Goal: Information Seeking & Learning: Learn about a topic

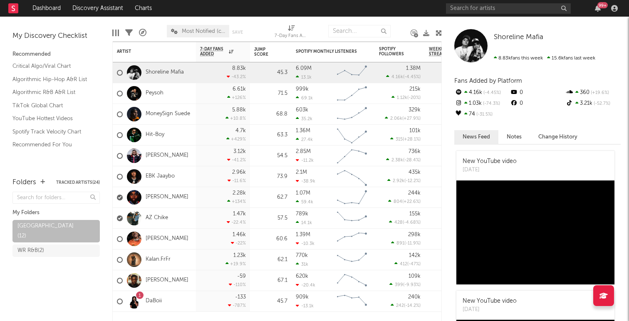
click at [203, 30] on span "Most Notified (copy)" at bounding box center [203, 31] width 43 height 5
click at [205, 30] on span "Most Notified (copy)" at bounding box center [203, 31] width 43 height 5
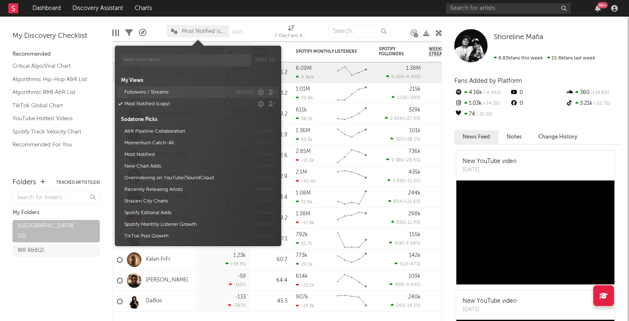
click at [170, 91] on button "Followers / Streams" at bounding box center [177, 93] width 110 height 12
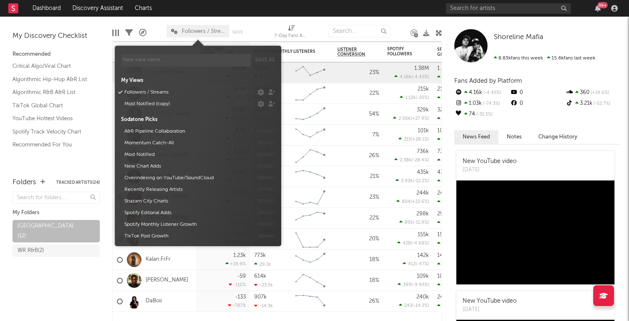
click at [194, 26] on span "Followers / Streams" at bounding box center [198, 31] width 62 height 12
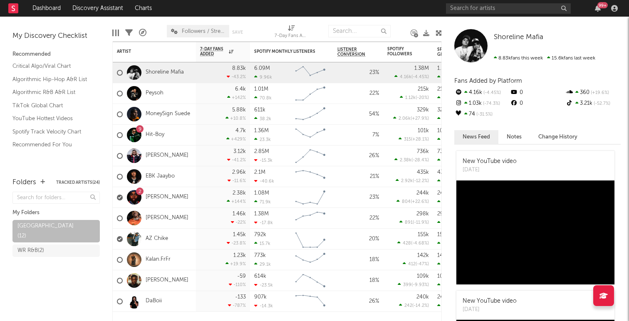
click at [442, 31] on icon at bounding box center [439, 33] width 6 height 6
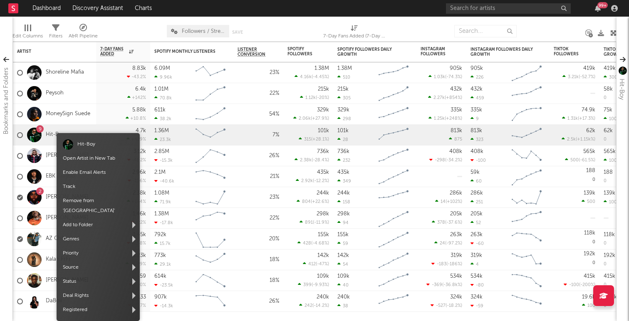
click at [73, 144] on div at bounding box center [68, 144] width 10 height 10
click at [88, 157] on link "Open Artist in New Tab" at bounding box center [89, 158] width 52 height 5
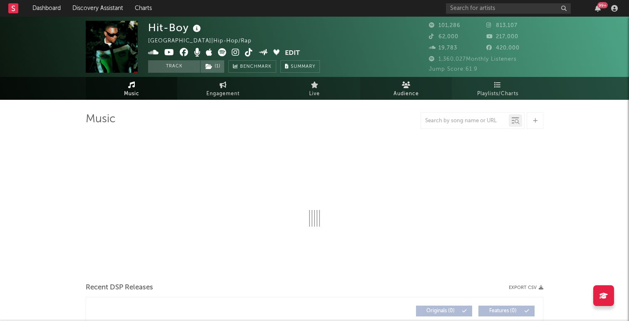
select select "6m"
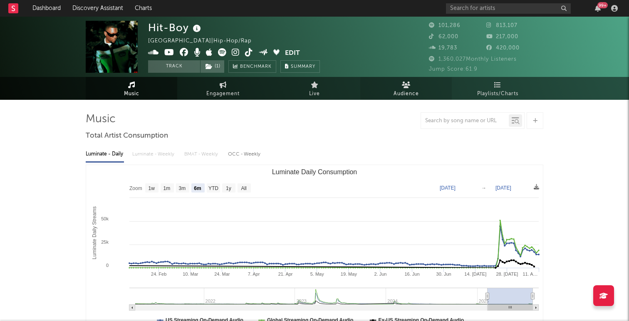
click at [402, 87] on icon at bounding box center [406, 85] width 9 height 7
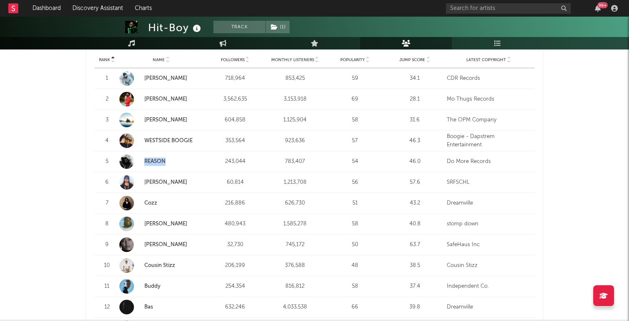
scroll to position [341, 0]
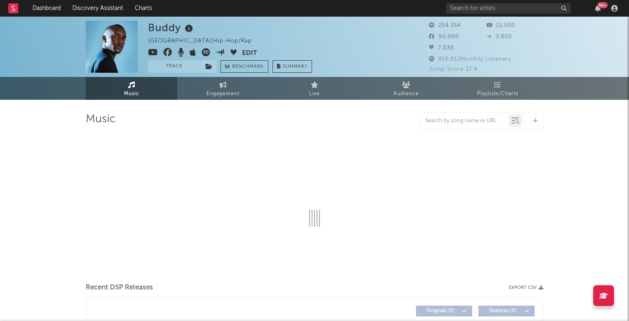
select select "6m"
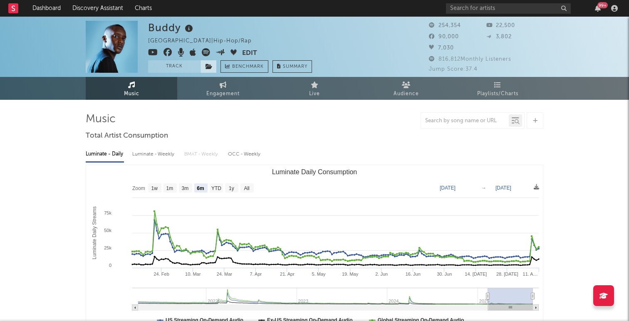
click at [211, 66] on icon at bounding box center [209, 67] width 7 height 6
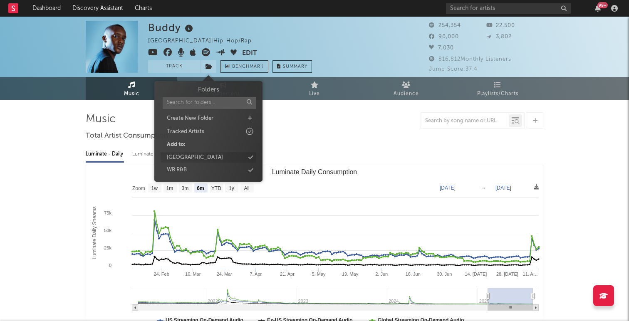
click at [198, 157] on div "[GEOGRAPHIC_DATA]" at bounding box center [195, 158] width 56 height 8
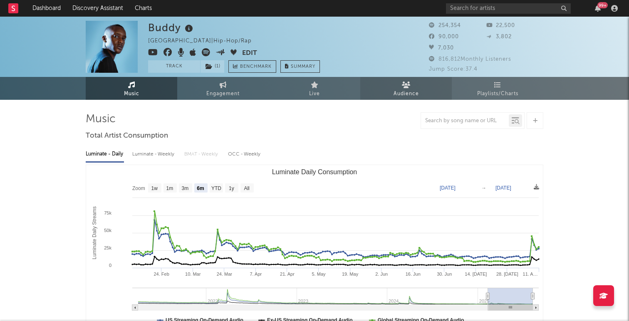
click at [398, 89] on span "Audience" at bounding box center [406, 94] width 25 height 10
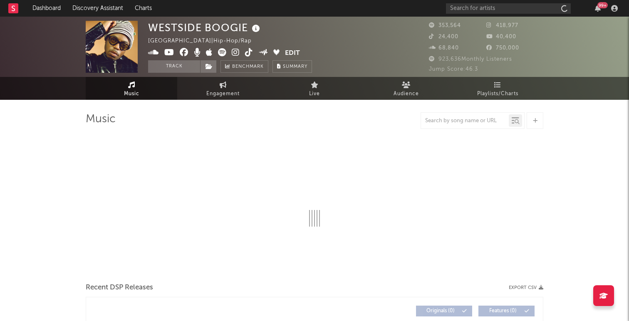
select select "6m"
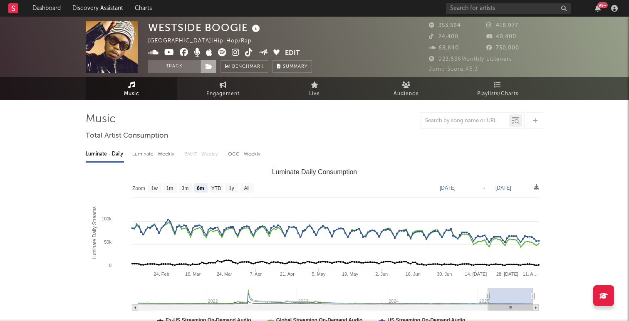
click at [208, 66] on icon at bounding box center [209, 67] width 7 height 6
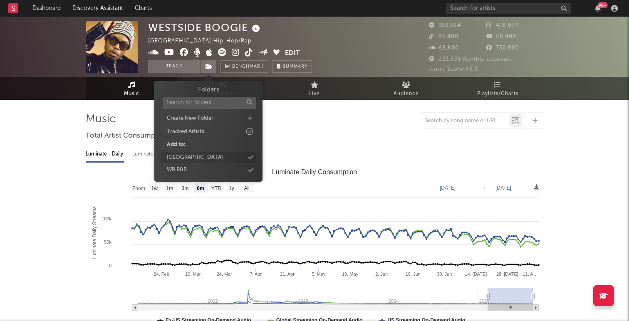
click at [199, 157] on div "[GEOGRAPHIC_DATA]" at bounding box center [195, 158] width 56 height 8
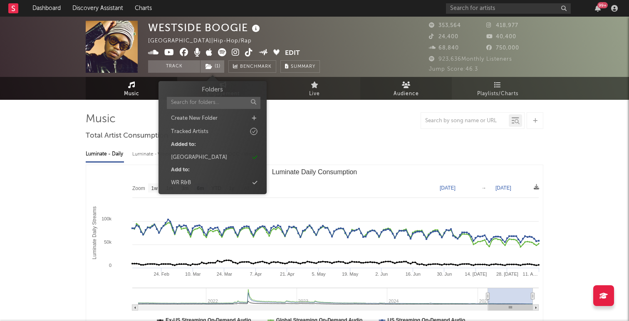
click at [407, 89] on span "Audience" at bounding box center [406, 94] width 25 height 10
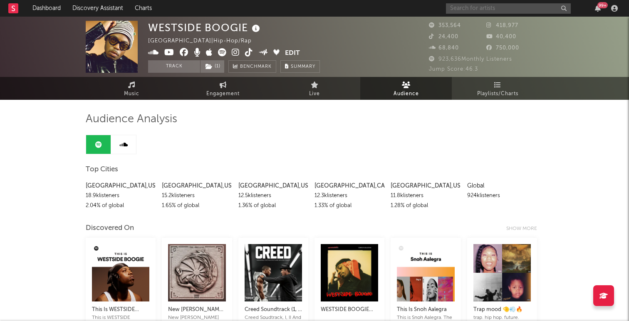
click at [467, 7] on input "text" at bounding box center [508, 8] width 125 height 10
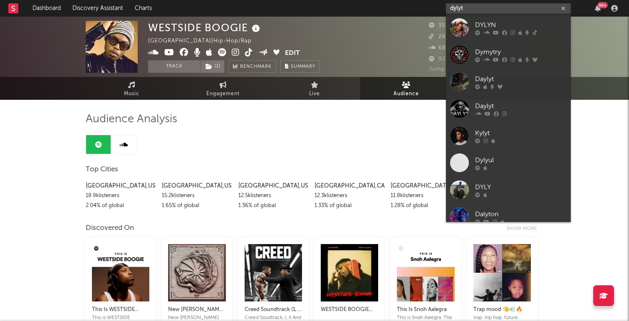
click at [453, 11] on input "dylyt" at bounding box center [508, 8] width 125 height 10
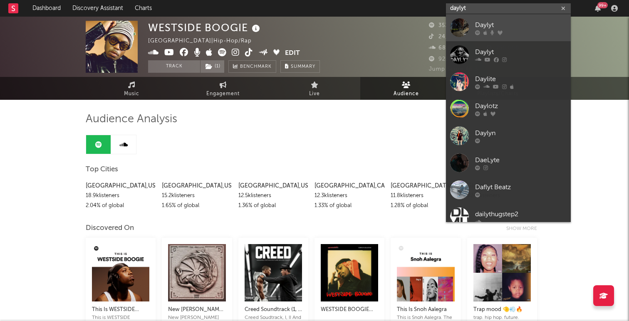
type input "daylyt"
click at [487, 25] on div "Daylyt" at bounding box center [521, 25] width 92 height 10
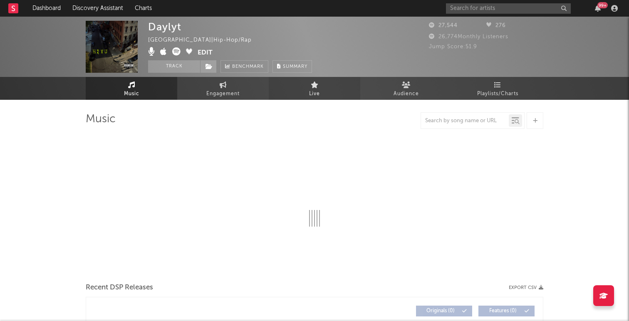
select select "6m"
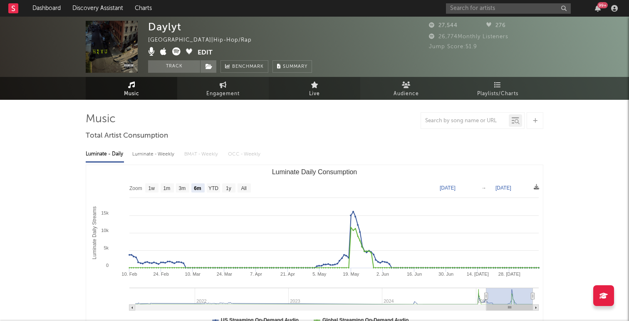
select select "6m"
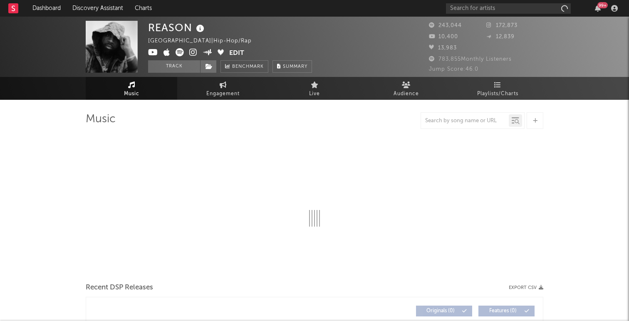
select select "6m"
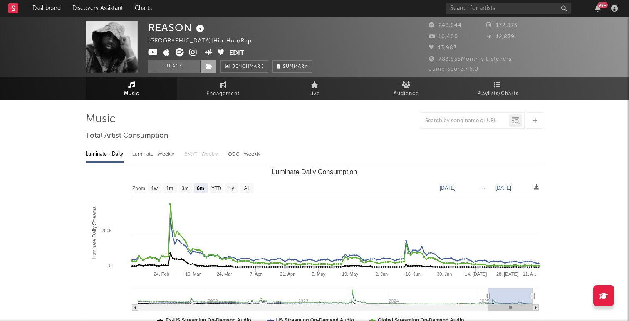
click at [210, 66] on icon at bounding box center [209, 67] width 7 height 6
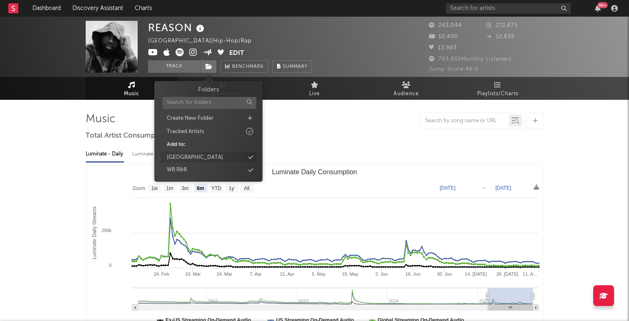
click at [210, 155] on div "[GEOGRAPHIC_DATA]" at bounding box center [195, 158] width 56 height 8
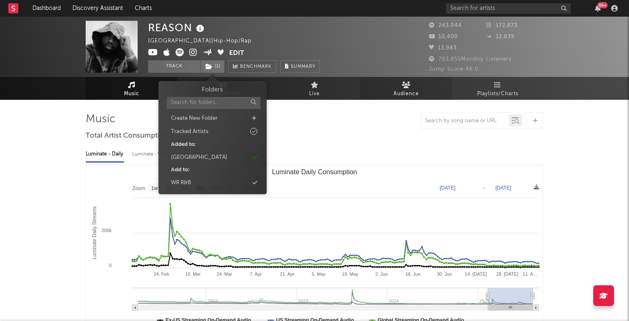
click at [395, 95] on span "Audience" at bounding box center [406, 94] width 25 height 10
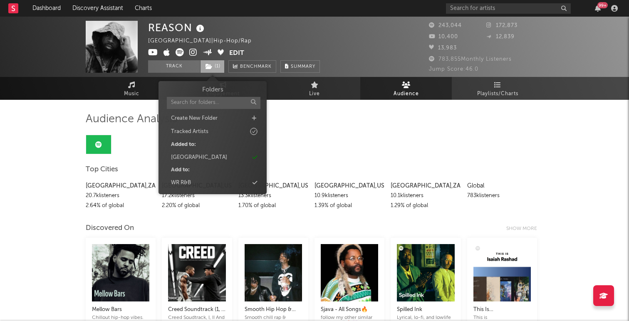
click at [220, 66] on span "( 1 )" at bounding box center [212, 66] width 25 height 12
click at [205, 157] on div "Rising West Coast" at bounding box center [199, 158] width 56 height 8
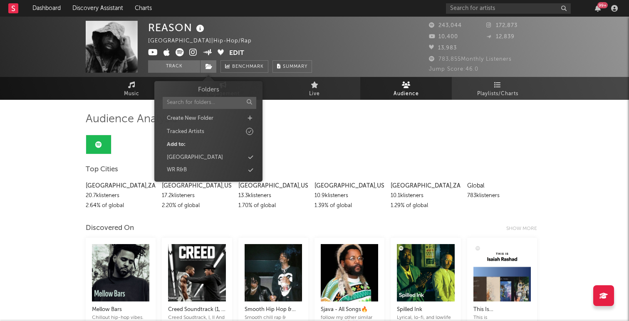
click at [205, 157] on div "[GEOGRAPHIC_DATA]" at bounding box center [195, 158] width 56 height 8
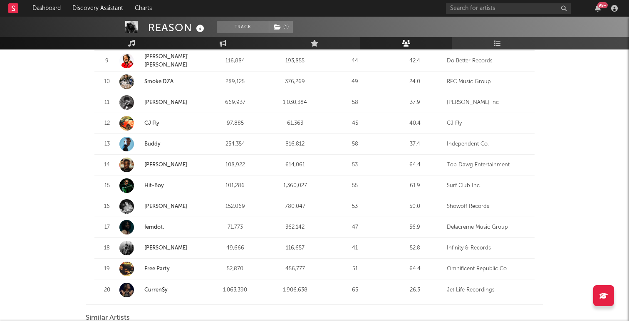
scroll to position [524, 0]
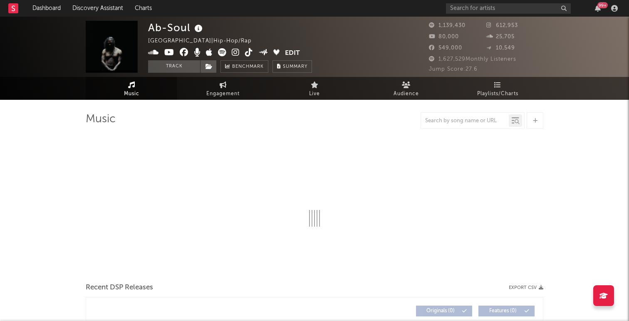
select select "6m"
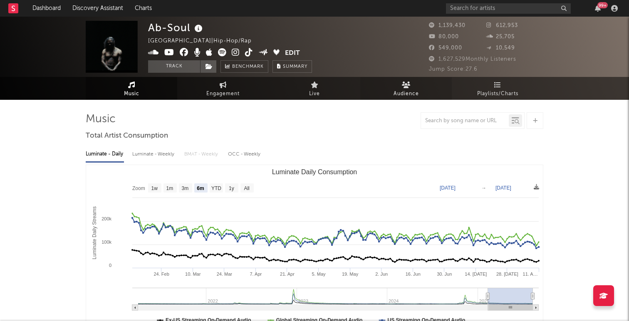
click at [402, 97] on span "Audience" at bounding box center [406, 94] width 25 height 10
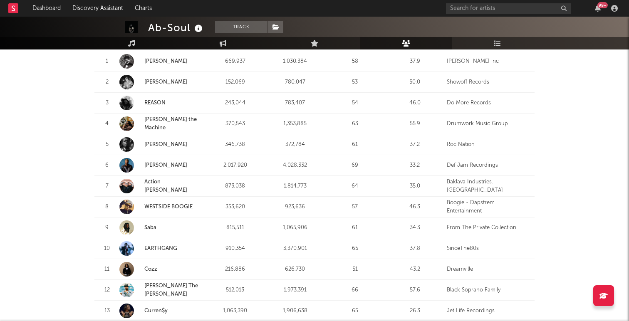
scroll to position [368, 0]
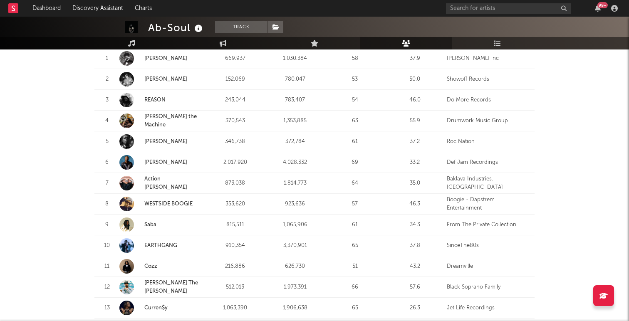
click at [167, 160] on link "Vince Staples" at bounding box center [165, 162] width 43 height 5
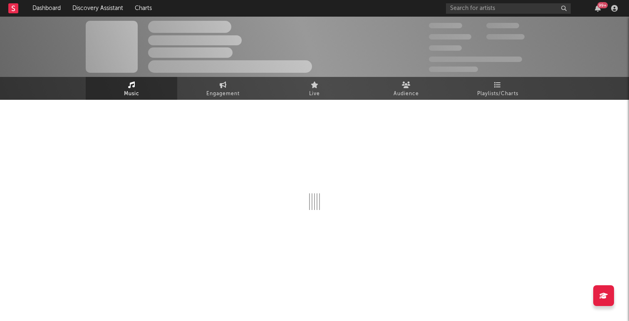
select select "6m"
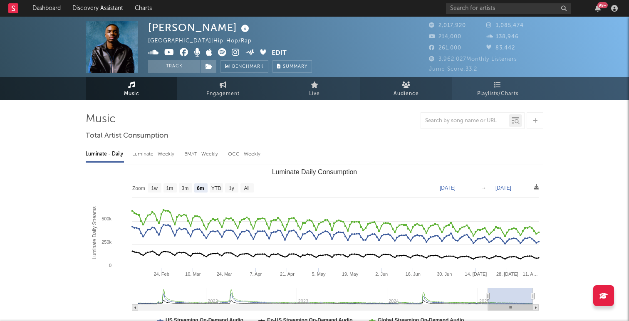
click at [407, 89] on span "Audience" at bounding box center [406, 94] width 25 height 10
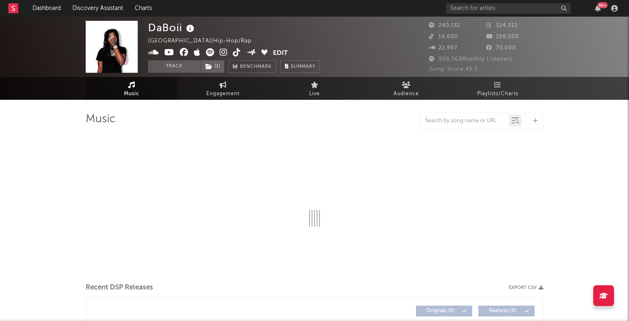
select select "6m"
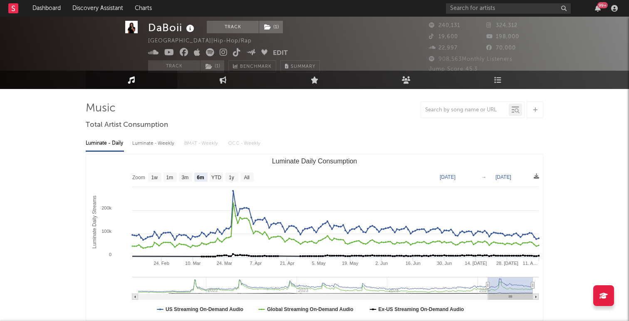
scroll to position [12, 0]
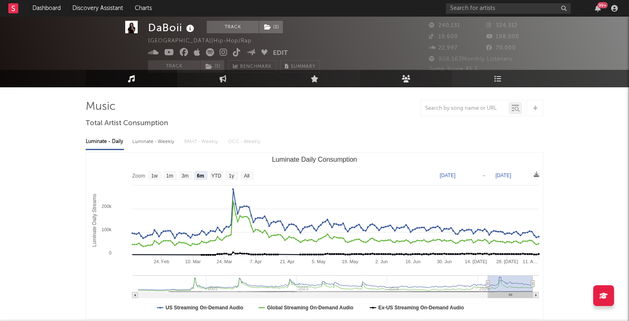
click at [399, 80] on link "Audience" at bounding box center [406, 78] width 92 height 17
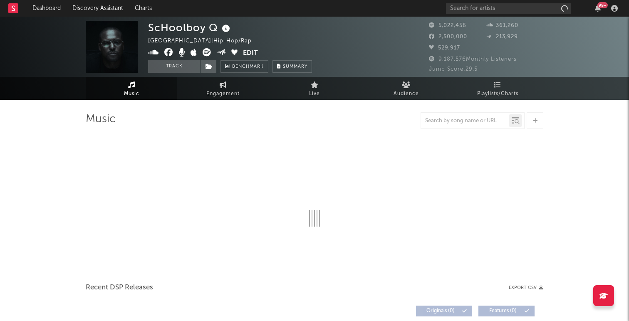
select select "6m"
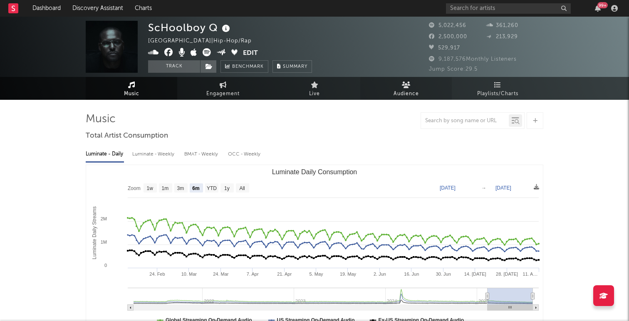
click at [405, 88] on icon at bounding box center [406, 85] width 9 height 7
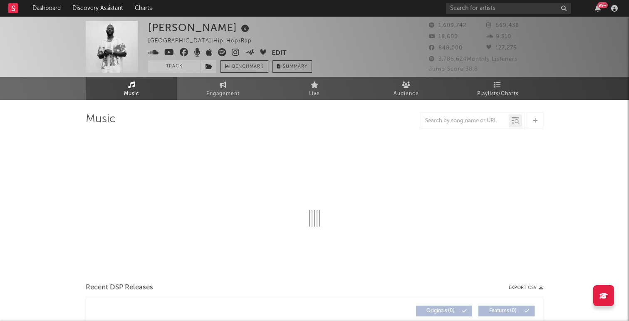
select select "6m"
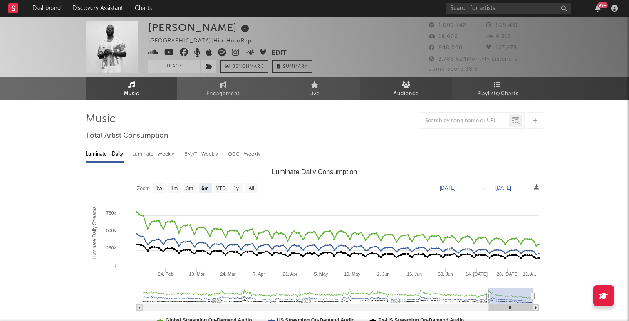
click at [406, 86] on icon at bounding box center [406, 85] width 9 height 7
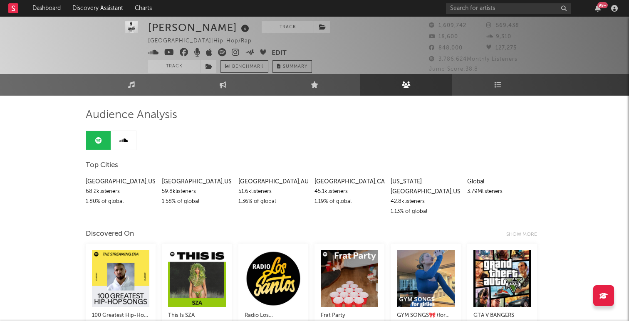
scroll to position [6, 0]
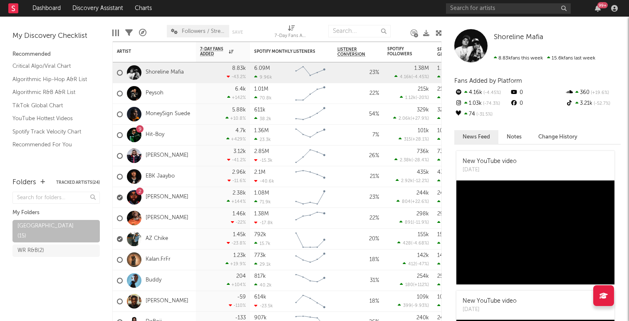
click at [440, 32] on icon at bounding box center [439, 33] width 6 height 6
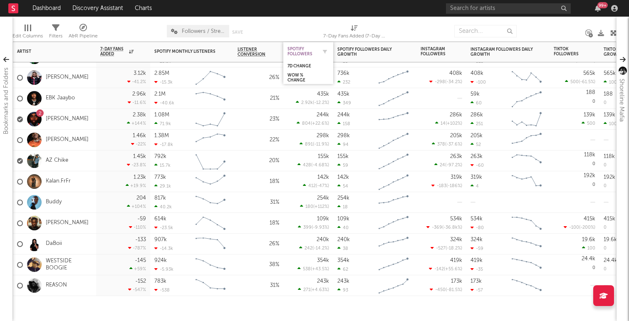
click at [292, 47] on div "Spotify Followers" at bounding box center [302, 52] width 29 height 10
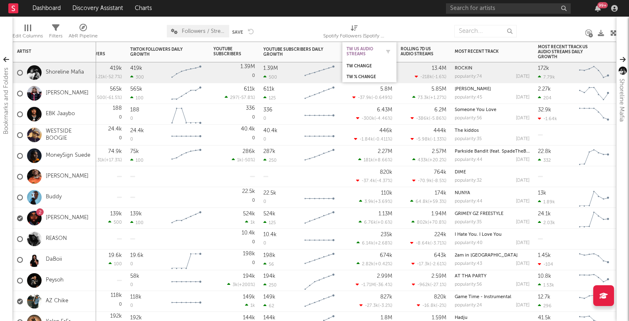
click at [353, 47] on div "TW US Audio Streams" at bounding box center [363, 52] width 33 height 10
